Goal: Find specific page/section: Find specific page/section

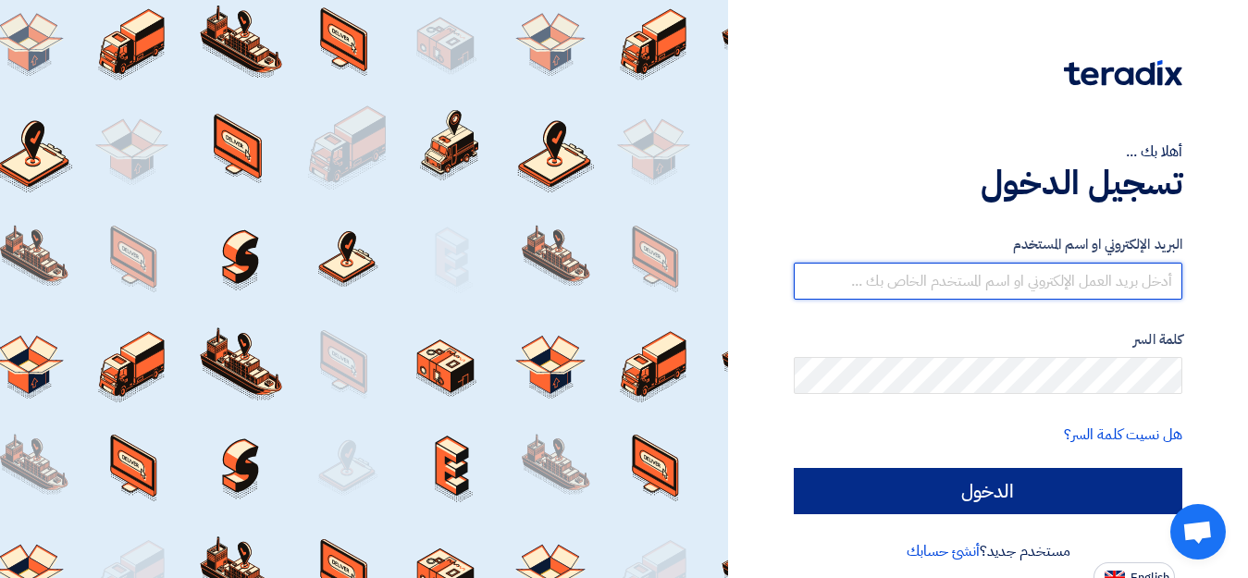
type input "[EMAIL_ADDRESS][DOMAIN_NAME]"
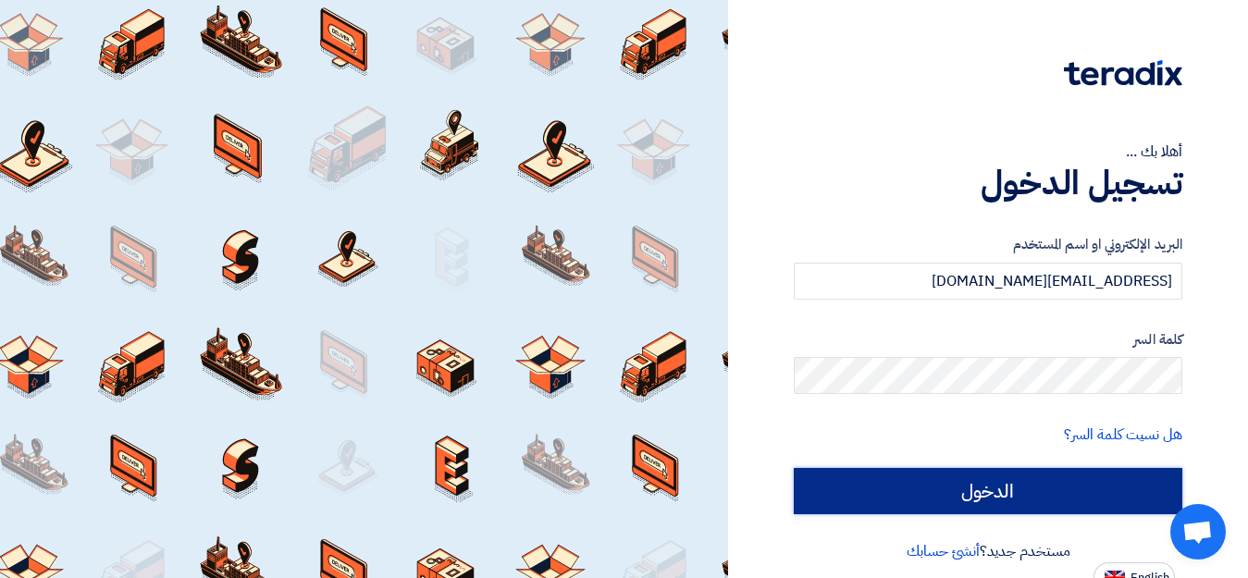
click at [981, 489] on input "الدخول" at bounding box center [988, 491] width 389 height 46
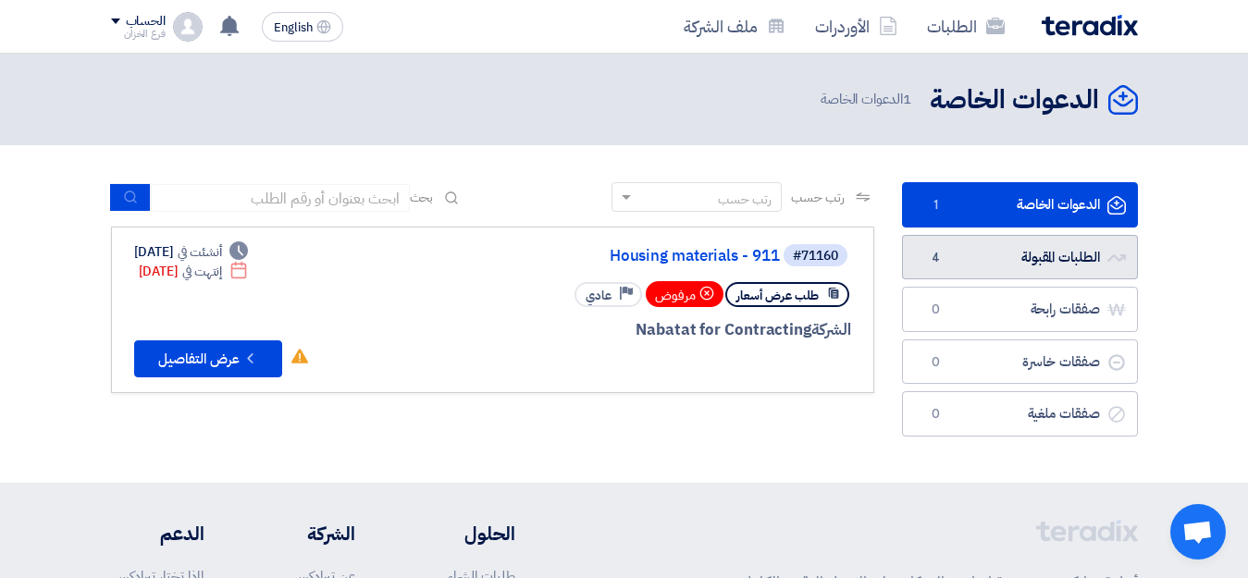
click at [1039, 264] on link "الطلبات المقبولة الطلبات المقبولة 4" at bounding box center [1020, 257] width 236 height 45
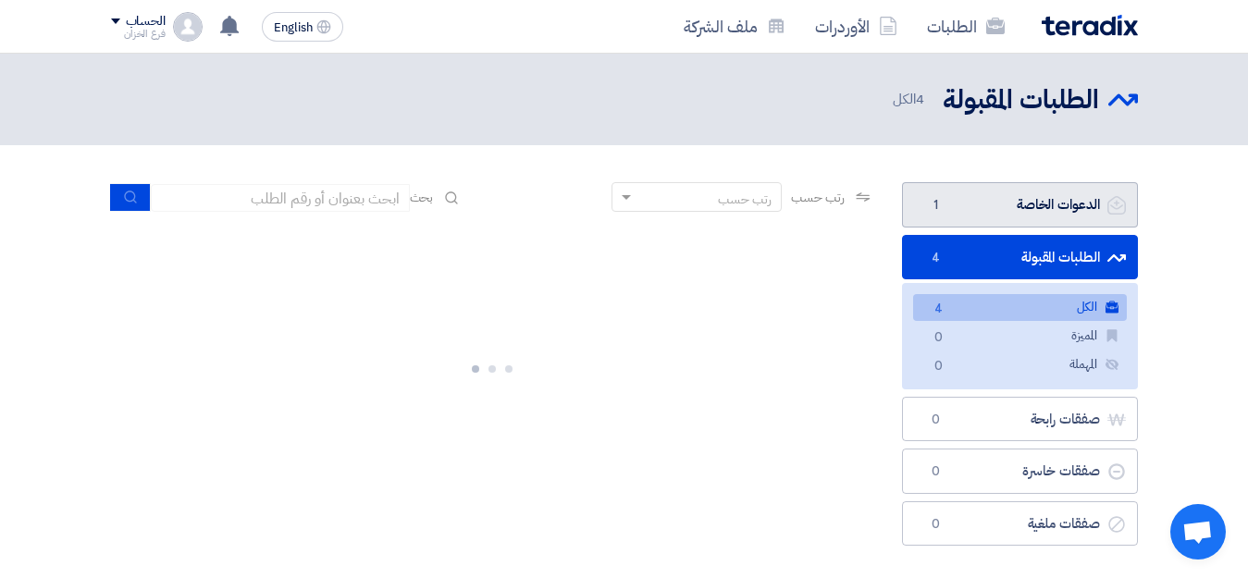
click at [1052, 204] on link "الدعوات الخاصة الدعوات الخاصة 1" at bounding box center [1020, 204] width 236 height 45
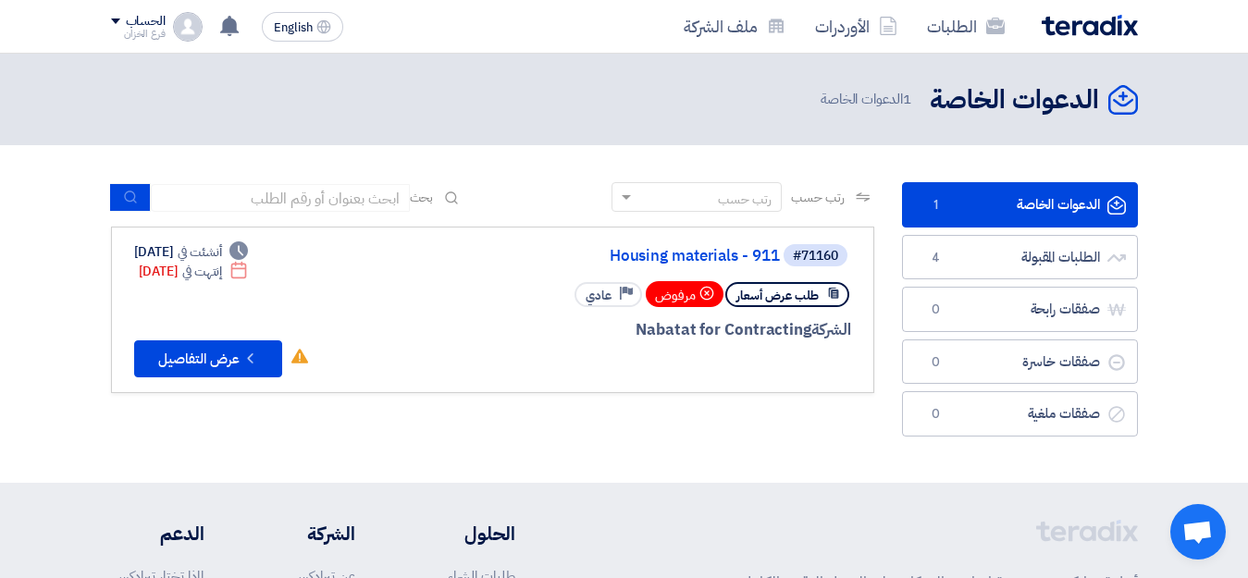
click at [1112, 209] on icon "الدعوات الخاصة" at bounding box center [1116, 205] width 19 height 19
click at [1062, 261] on link "الطلبات المقبولة الطلبات المقبولة 4" at bounding box center [1020, 257] width 236 height 45
